Goal: Information Seeking & Learning: Learn about a topic

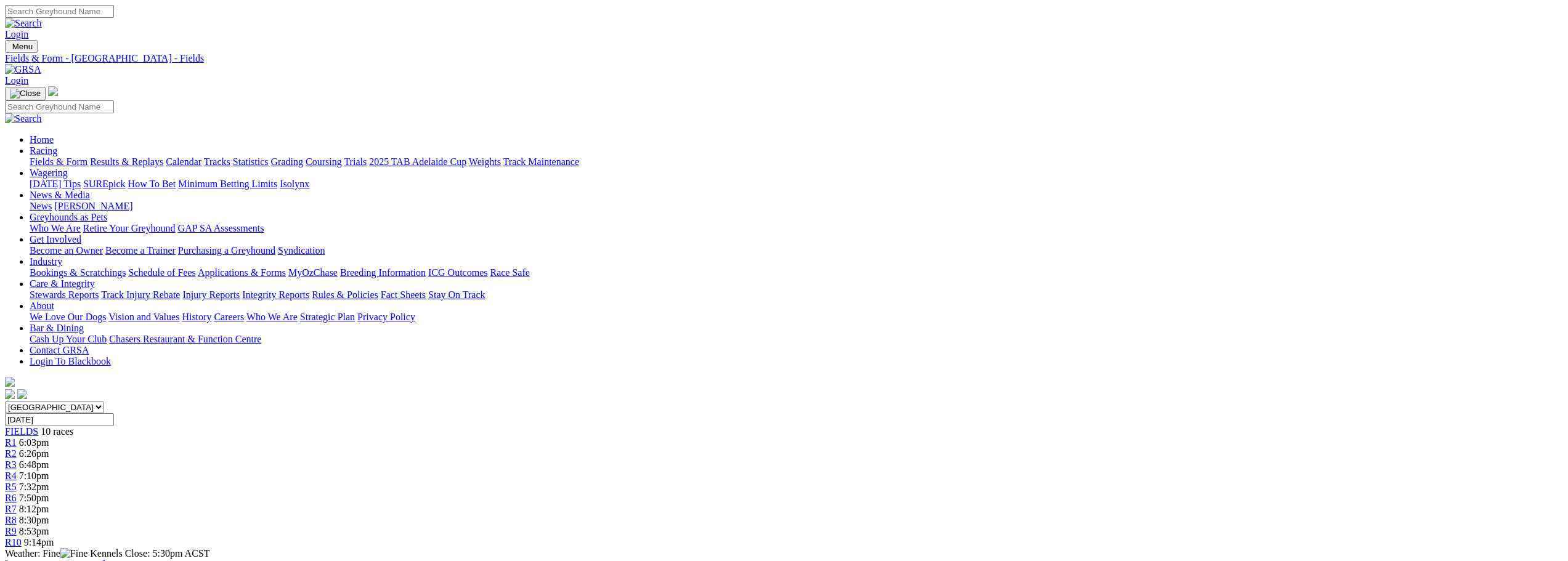
click at [163, 156] on link "Results & Replays" at bounding box center [126, 161] width 73 height 10
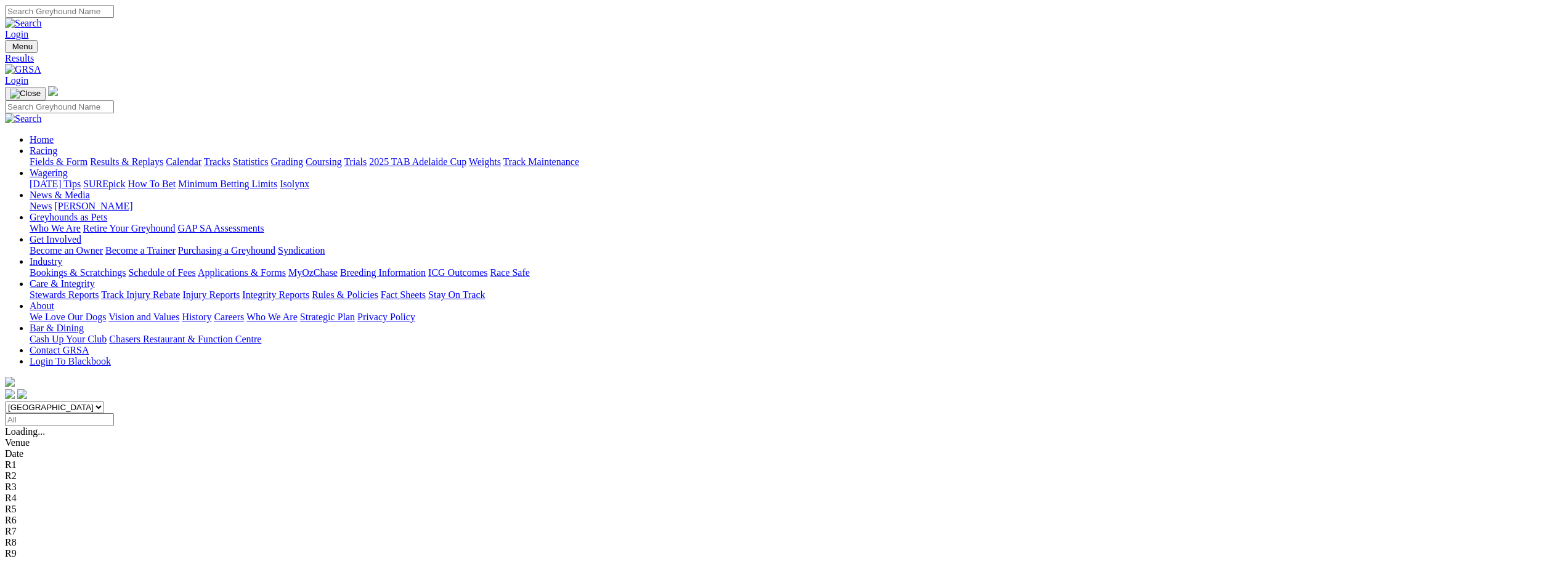
click at [448, 427] on div "SUMMARY 10 races" at bounding box center [784, 432] width 1558 height 11
click at [17, 437] on span "R1" at bounding box center [10, 442] width 12 height 10
click at [98, 290] on link "Stewards Reports" at bounding box center [64, 295] width 69 height 10
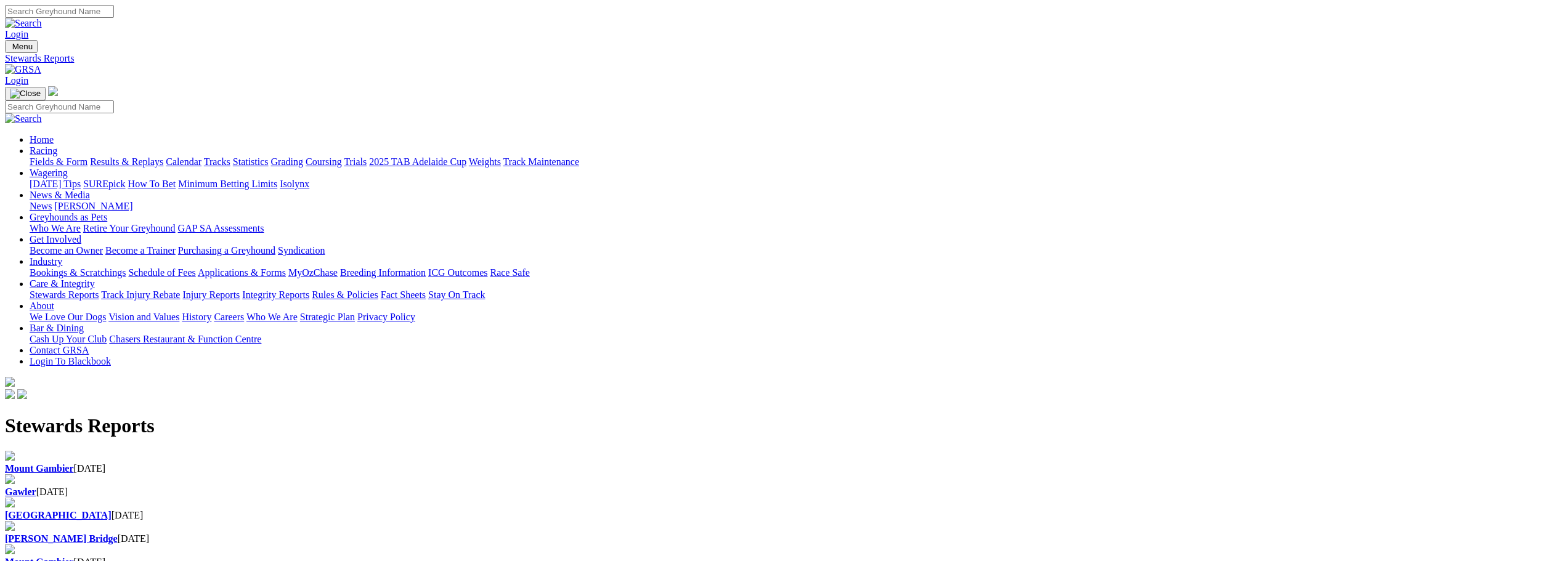
click at [57, 146] on link "Racing" at bounding box center [43, 151] width 27 height 10
click at [163, 156] on link "Results & Replays" at bounding box center [126, 161] width 73 height 10
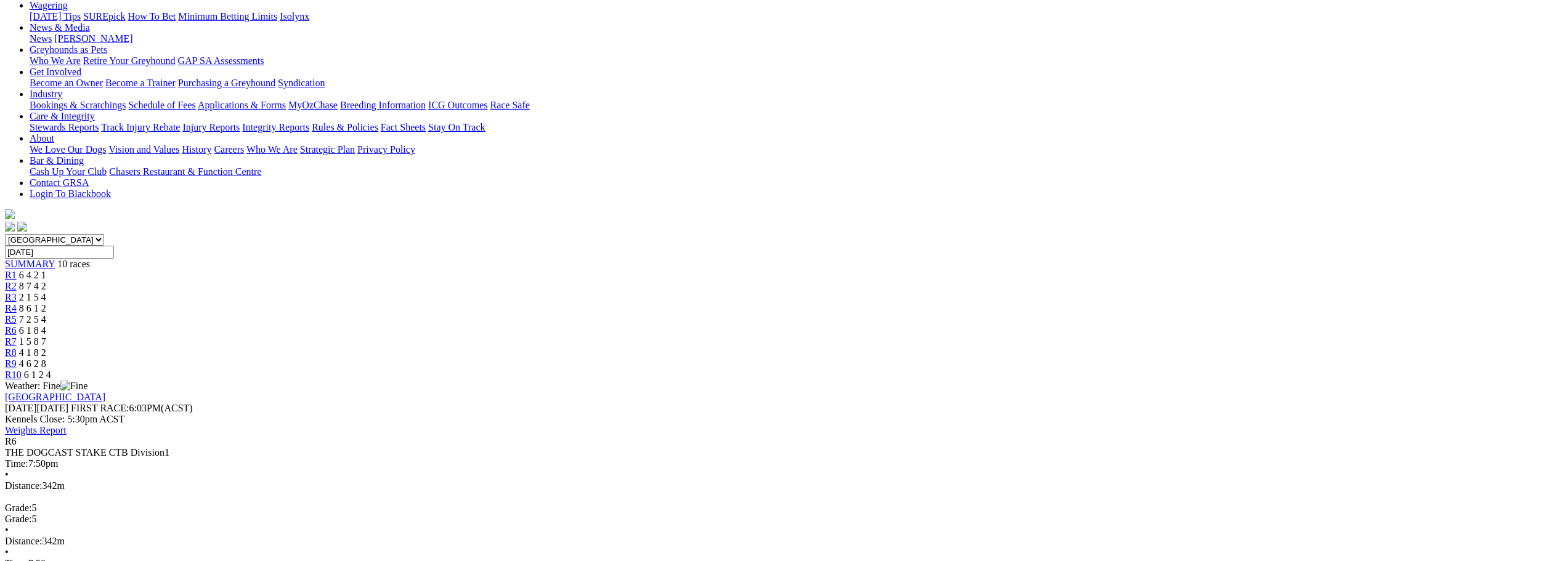
scroll to position [185, 0]
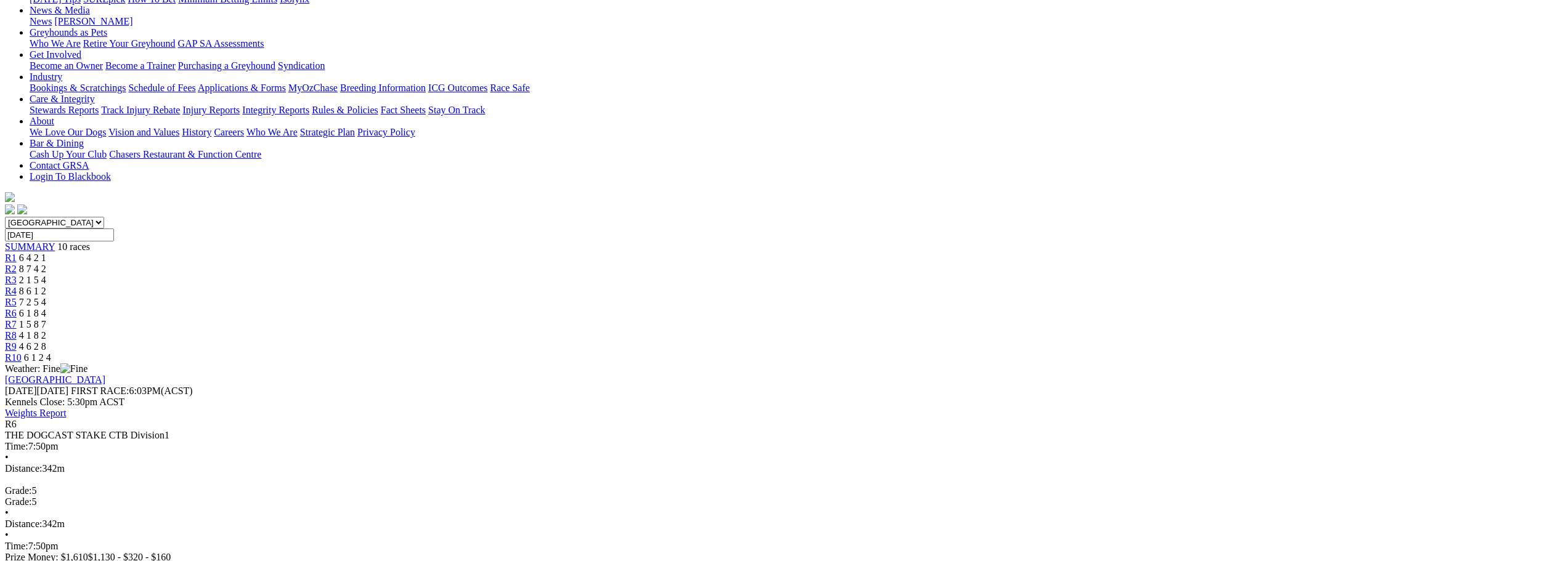
drag, startPoint x: 708, startPoint y: 167, endPoint x: 687, endPoint y: 167, distance: 21.0
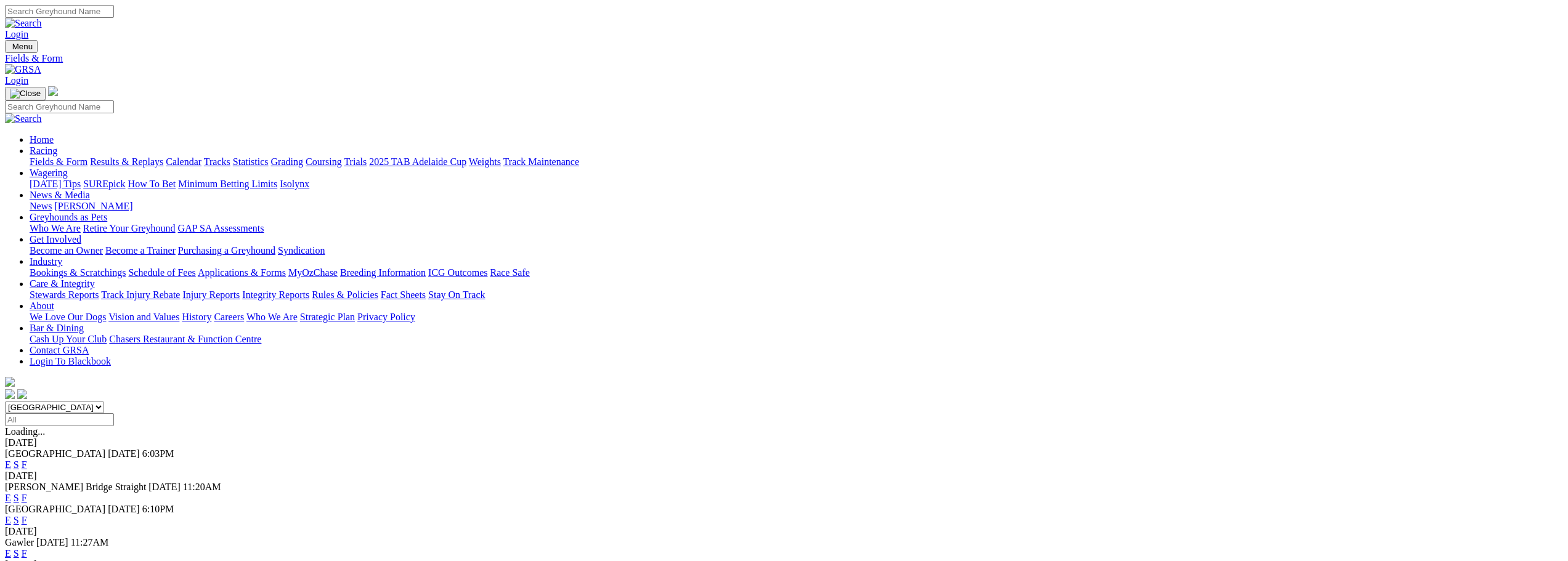
click at [163, 156] on link "Results & Replays" at bounding box center [126, 161] width 73 height 10
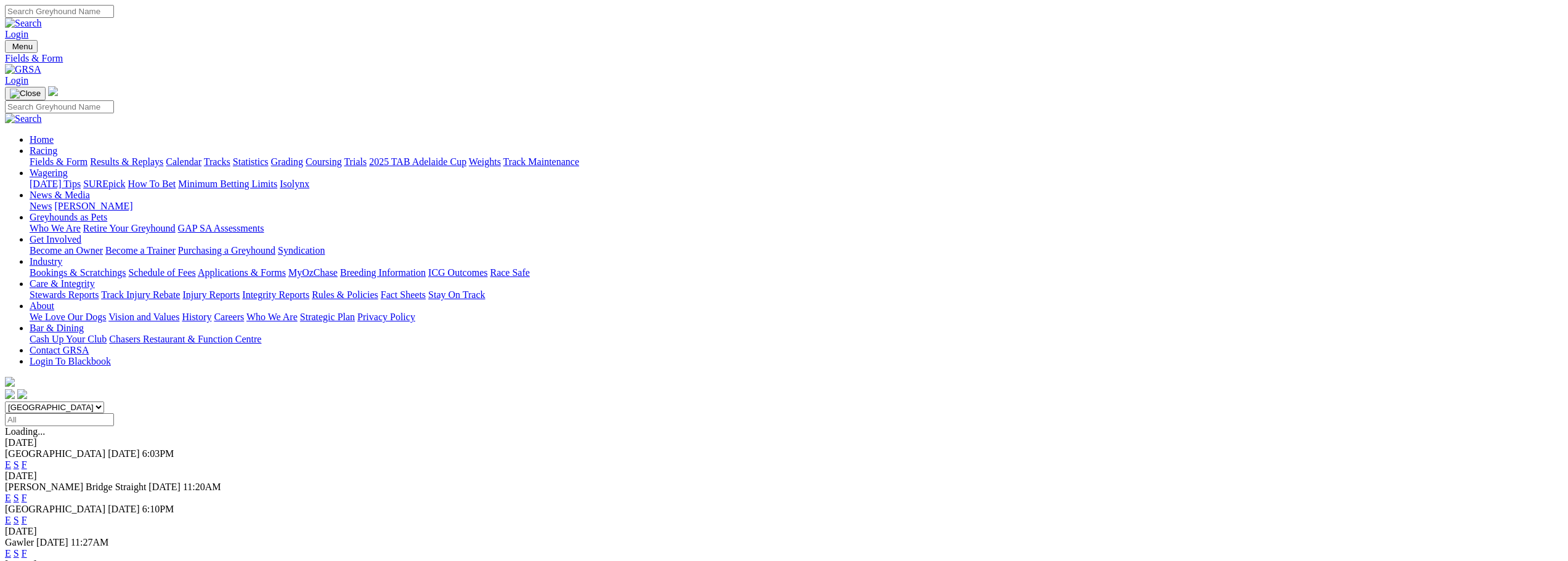
click at [27, 515] on link "F" at bounding box center [24, 520] width 6 height 10
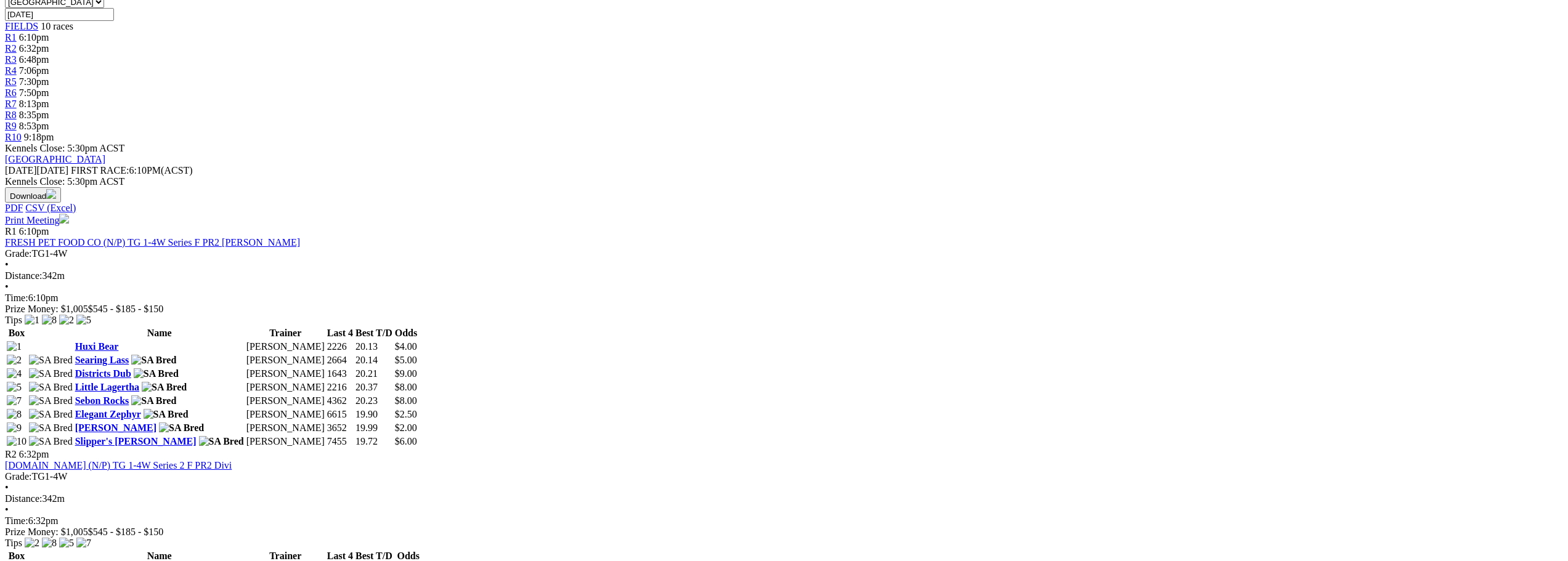
scroll to position [431, 0]
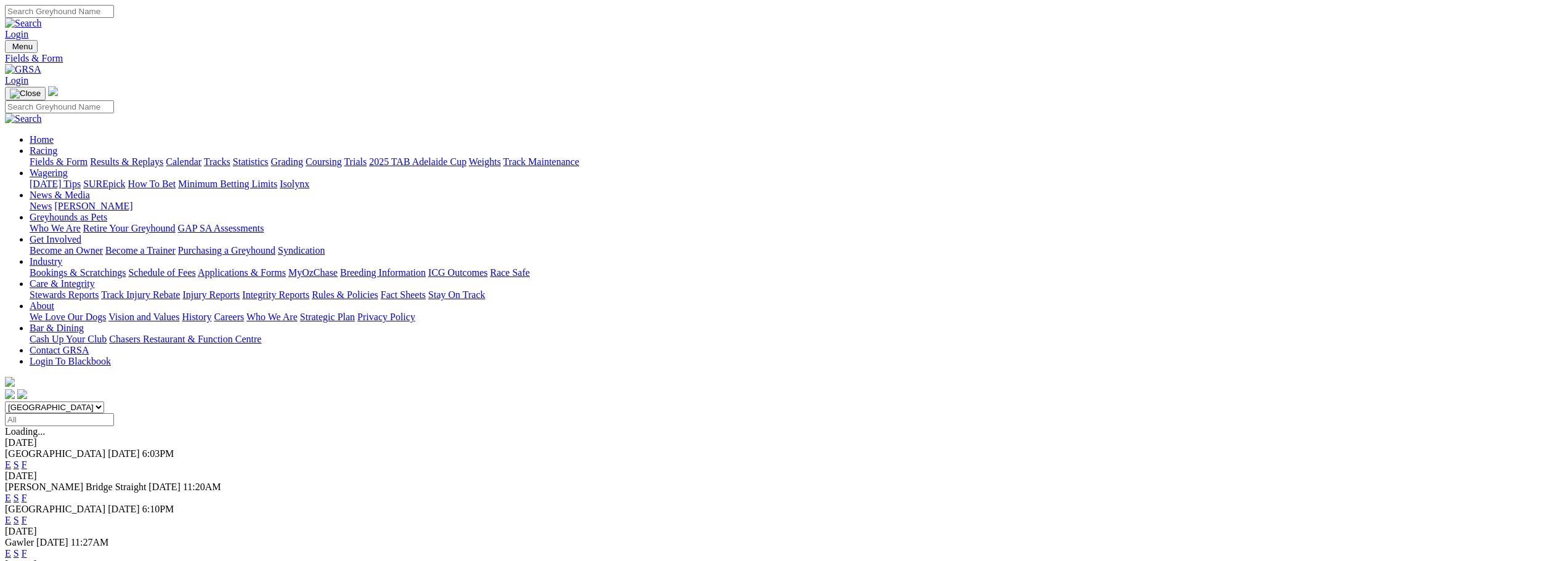
click at [27, 515] on link "F" at bounding box center [24, 520] width 6 height 10
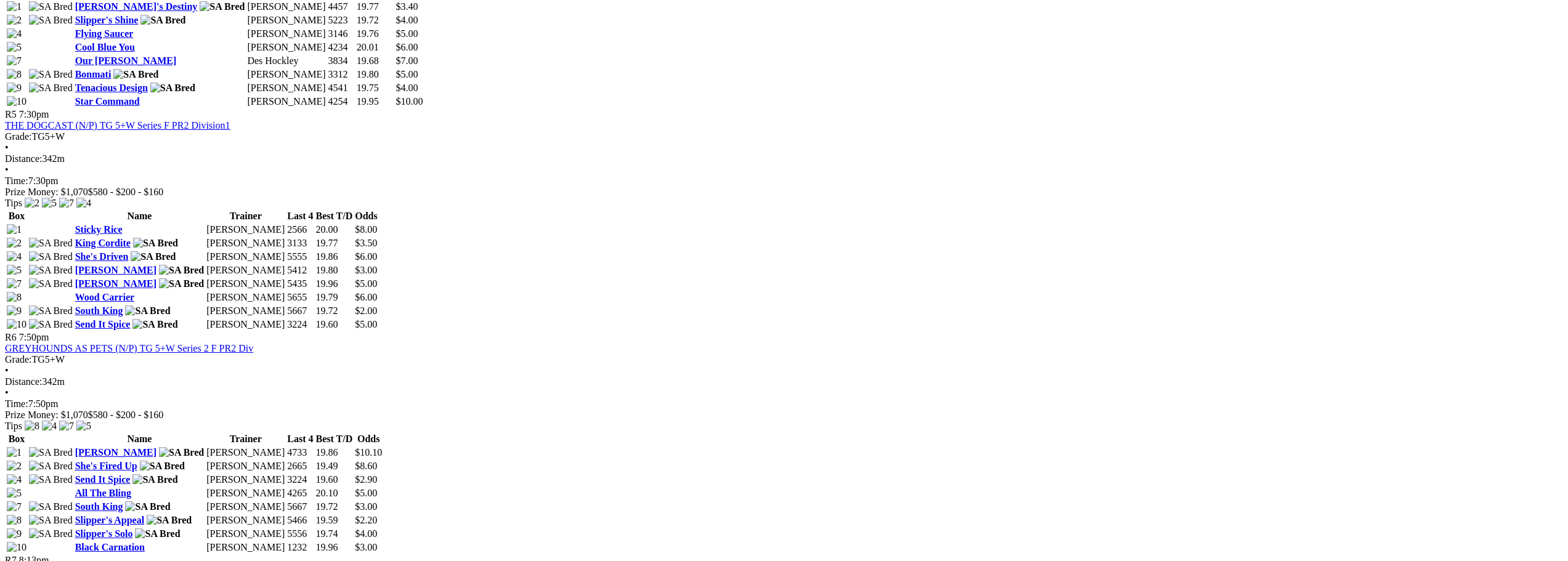
scroll to position [1417, 0]
